Goal: Information Seeking & Learning: Learn about a topic

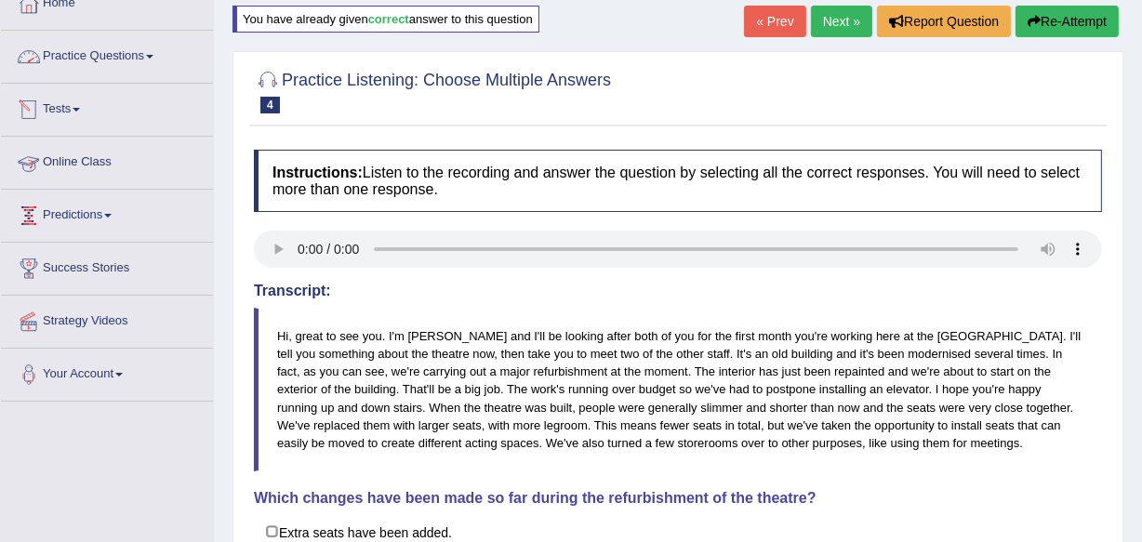
click at [117, 55] on link "Practice Questions" at bounding box center [107, 54] width 212 height 46
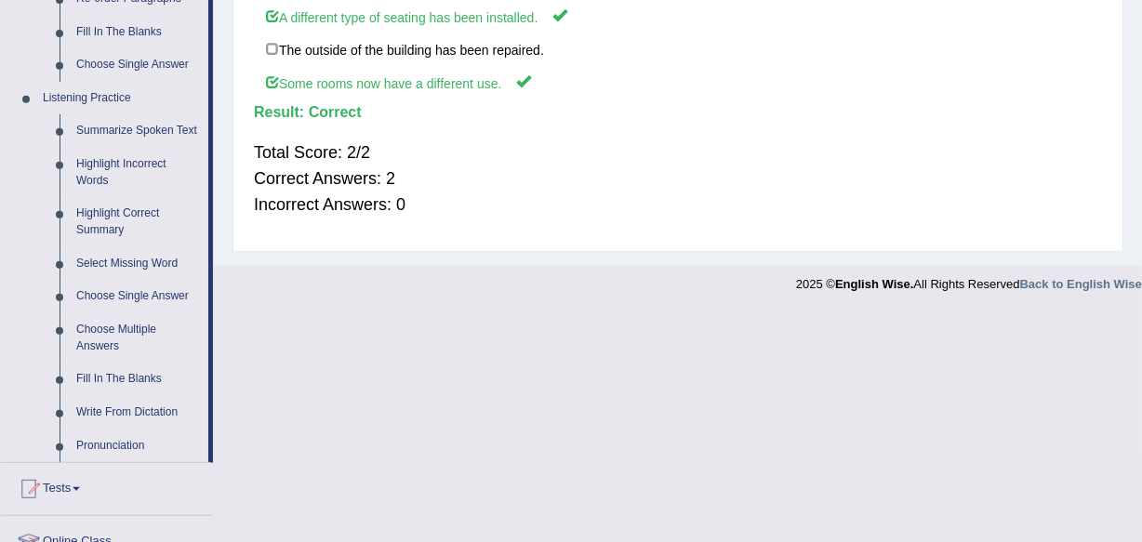
scroll to position [707, 0]
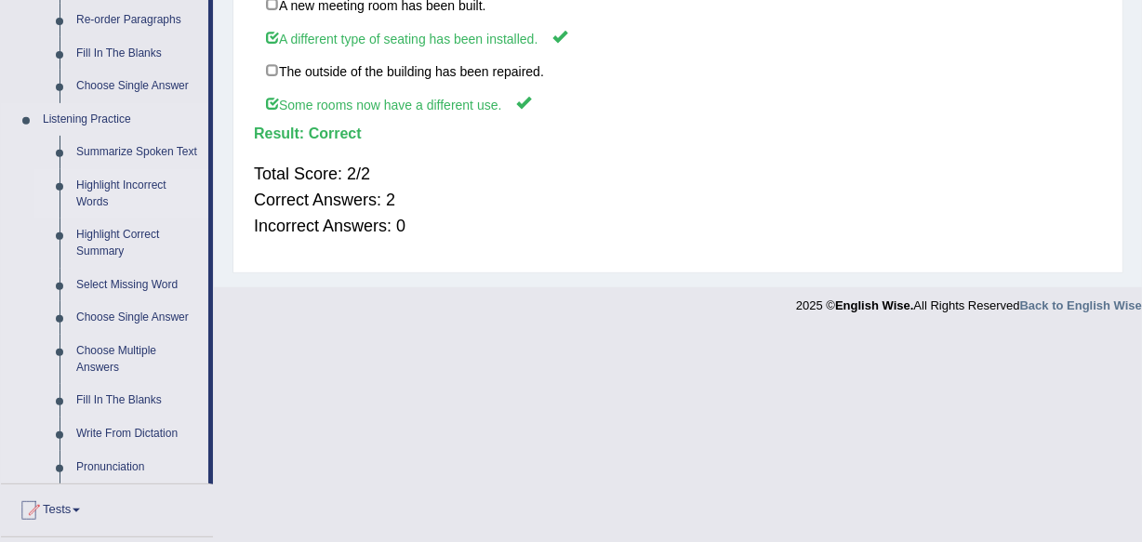
click at [112, 194] on link "Highlight Incorrect Words" at bounding box center [138, 193] width 140 height 49
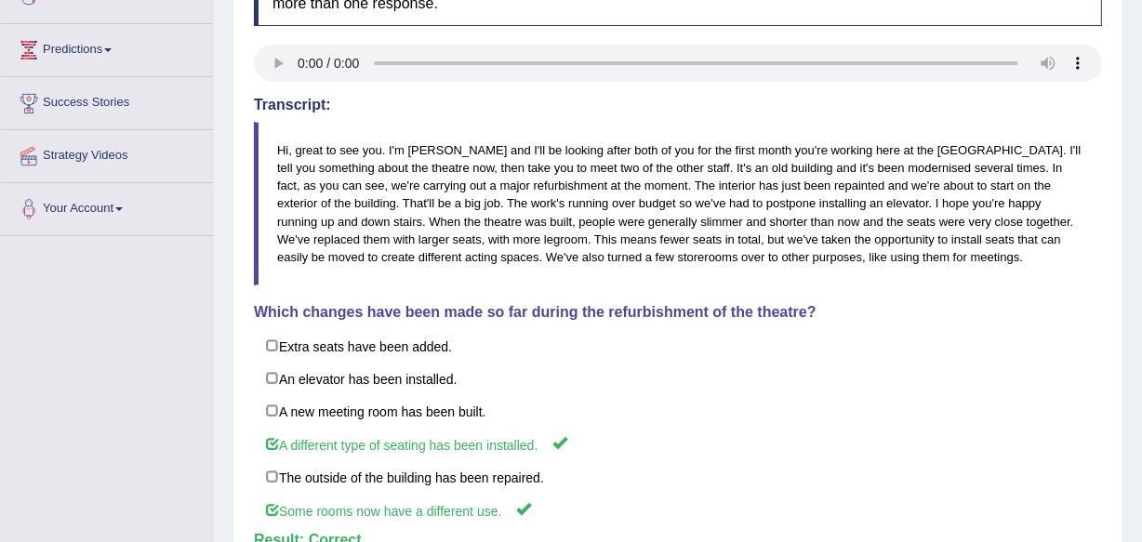
scroll to position [262, 0]
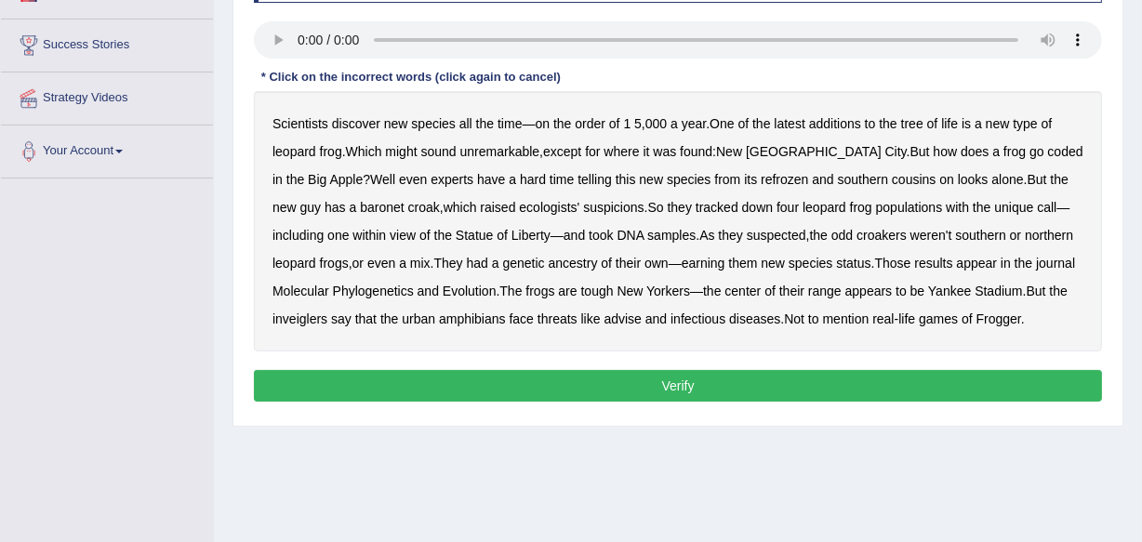
drag, startPoint x: 1023, startPoint y: 256, endPoint x: 675, endPoint y: 252, distance: 347.8
click at [675, 252] on div "Scientists discover new species all the time — on the order of 1 5 , 000 a year…" at bounding box center [678, 221] width 848 height 260
click at [1048, 147] on b "coded" at bounding box center [1065, 151] width 35 height 15
click at [761, 181] on b "refrozen" at bounding box center [784, 179] width 47 height 15
click at [360, 208] on b "baronet" at bounding box center [382, 207] width 44 height 15
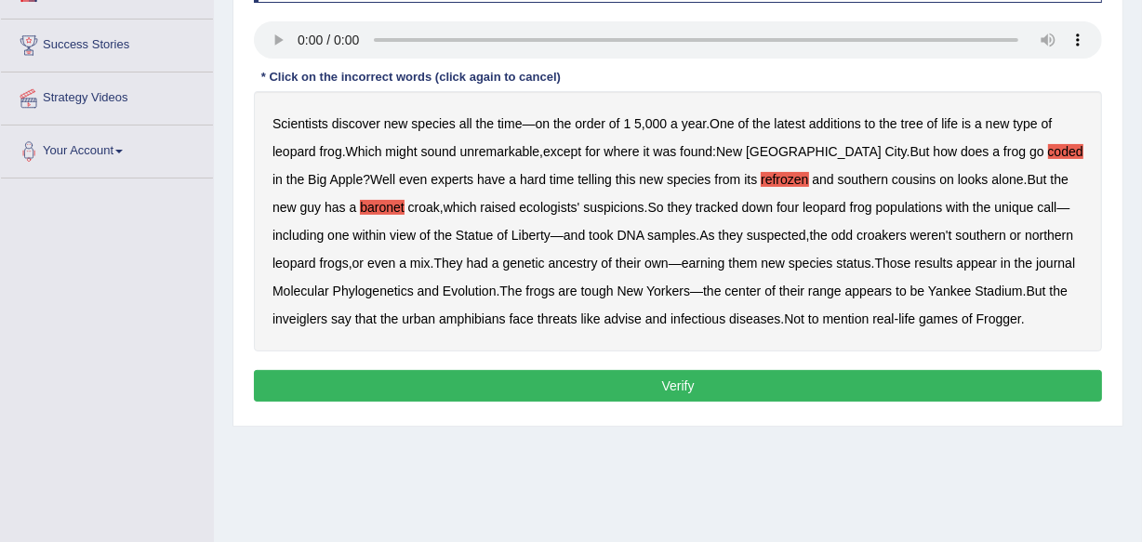
click at [301, 317] on b "inveiglers" at bounding box center [299, 319] width 55 height 15
click at [613, 316] on b "advise" at bounding box center [622, 319] width 37 height 15
click at [824, 391] on button "Verify" at bounding box center [678, 386] width 848 height 32
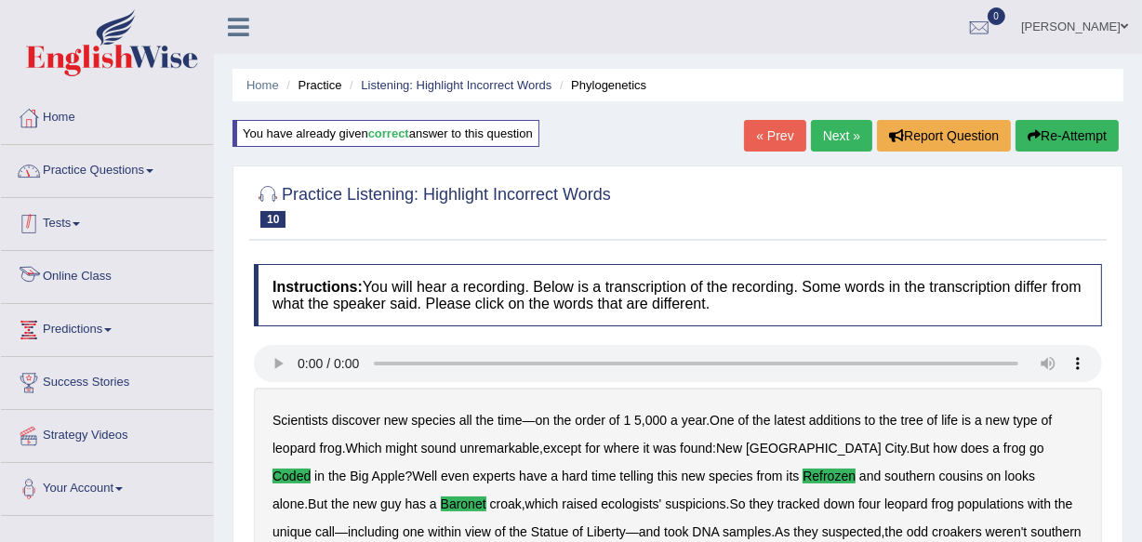
click at [143, 174] on link "Practice Questions" at bounding box center [107, 168] width 212 height 46
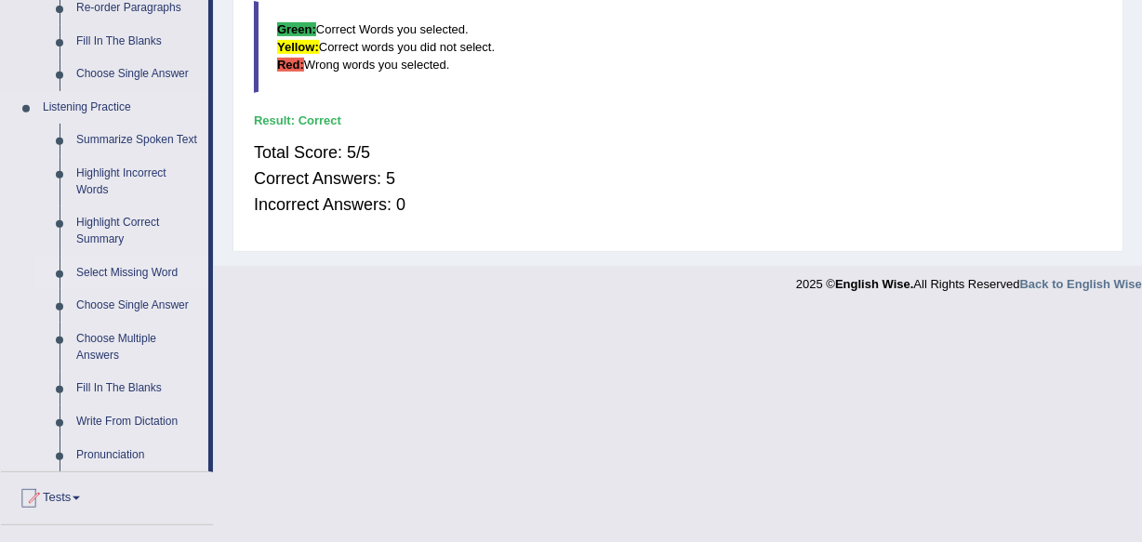
scroll to position [761, 0]
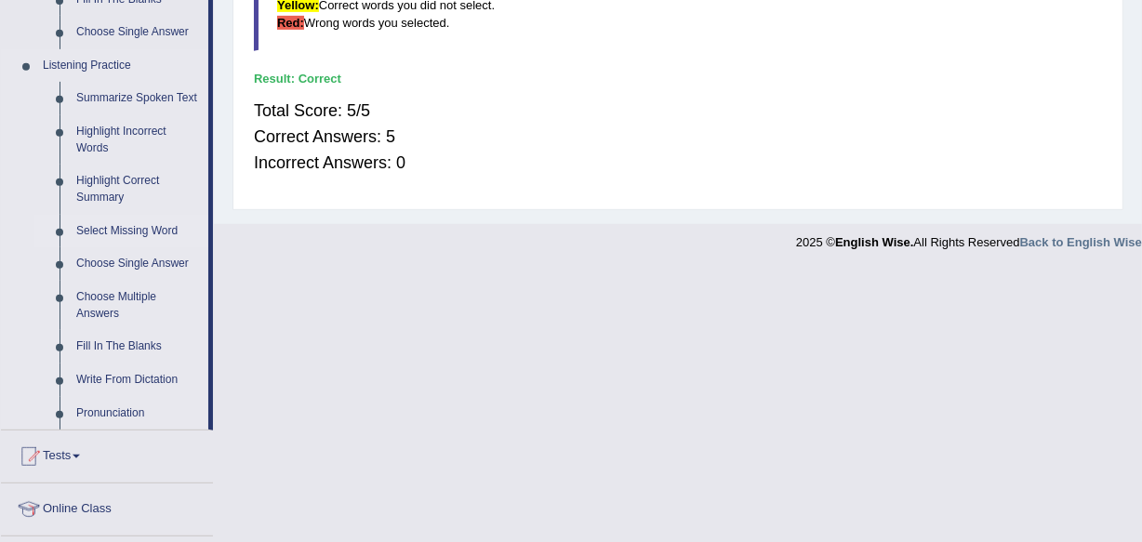
click at [152, 222] on link "Select Missing Word" at bounding box center [138, 231] width 140 height 33
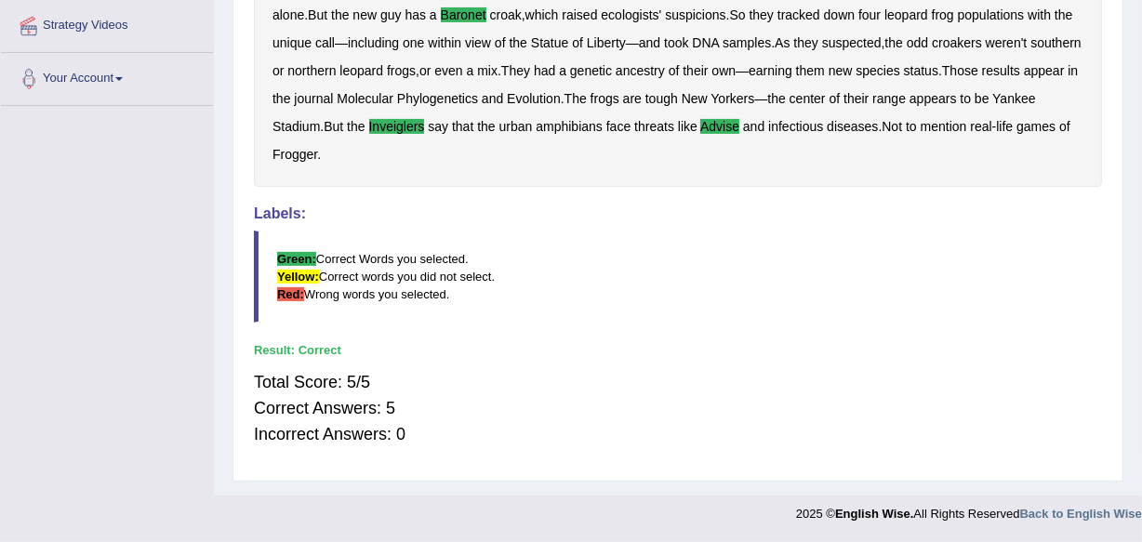
scroll to position [290, 0]
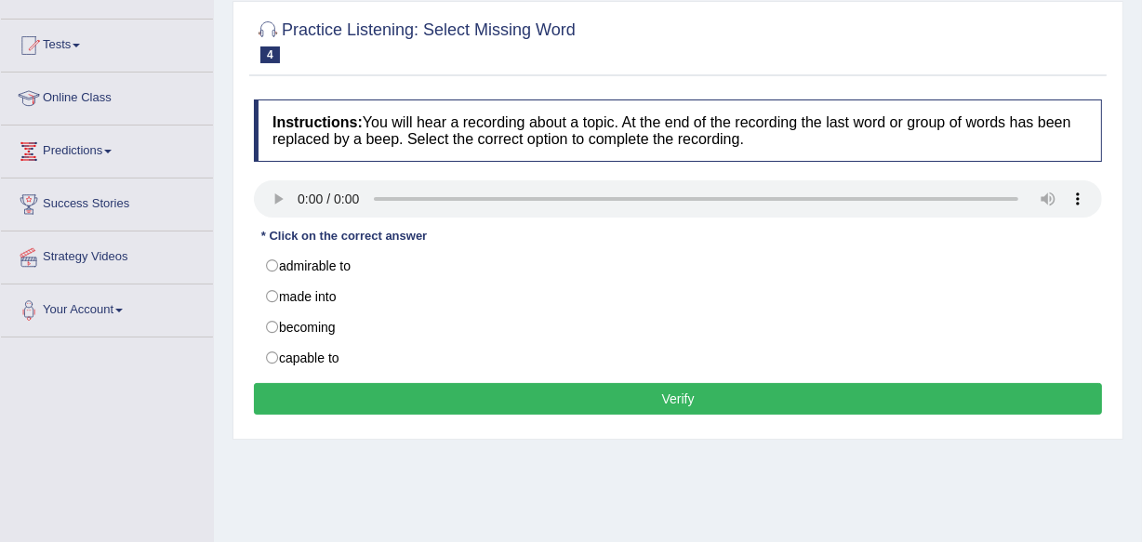
scroll to position [179, 0]
